Goal: Task Accomplishment & Management: Use online tool/utility

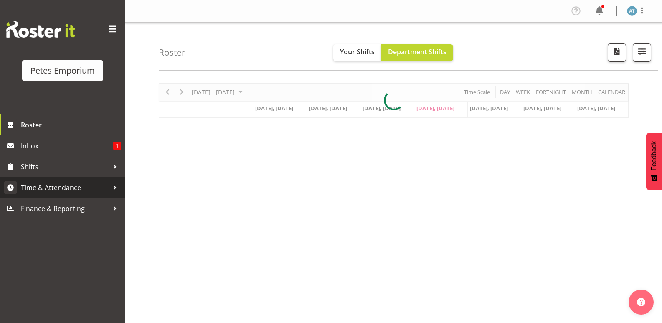
click at [80, 182] on span "Time & Attendance" at bounding box center [65, 187] width 88 height 13
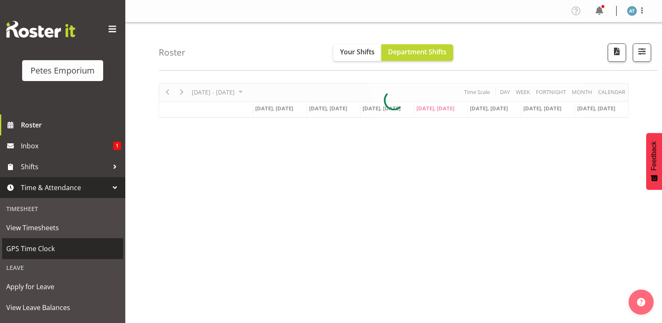
click at [66, 253] on span "GPS Time Clock" at bounding box center [62, 248] width 113 height 13
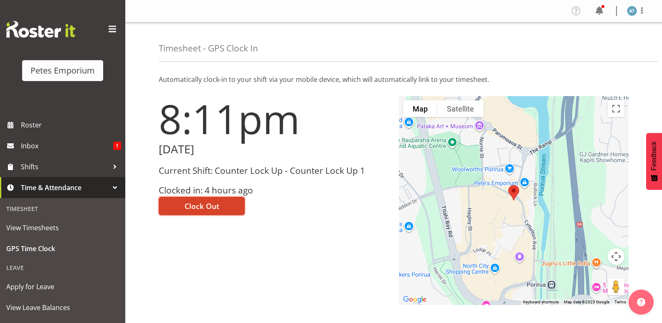
click at [205, 204] on span "Clock Out" at bounding box center [202, 205] width 35 height 11
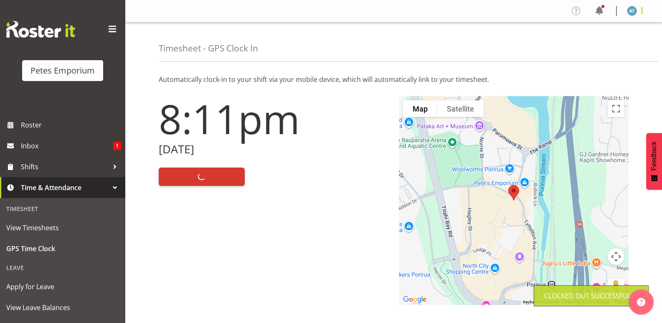
click at [646, 10] on span at bounding box center [642, 10] width 10 height 10
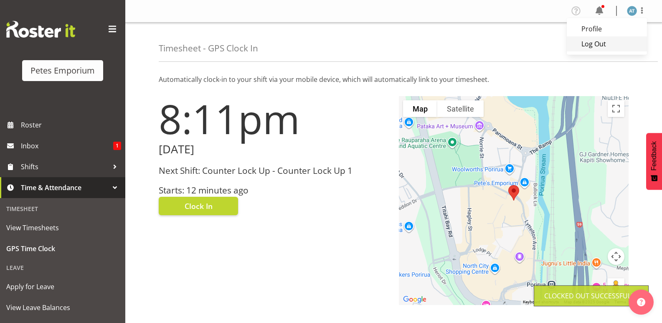
click at [625, 46] on link "Log Out" at bounding box center [606, 43] width 80 height 15
